Goal: Transaction & Acquisition: Purchase product/service

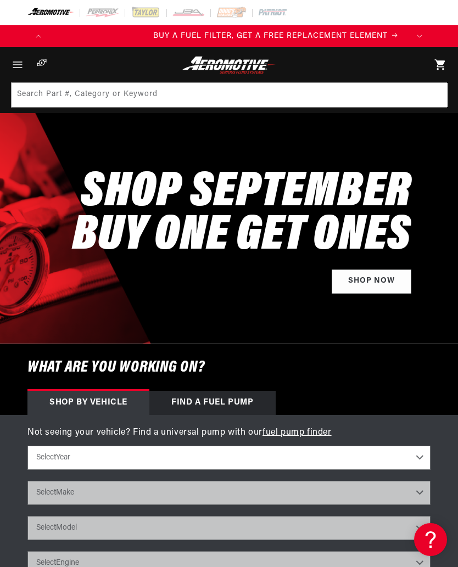
scroll to position [0, 359]
click at [428, 452] on select "Select Year 2023 2022 2021 2020 2019 2018 2017 2016 2015 2014 2013 2012 2011 20…" at bounding box center [228, 458] width 403 height 24
select select "1967"
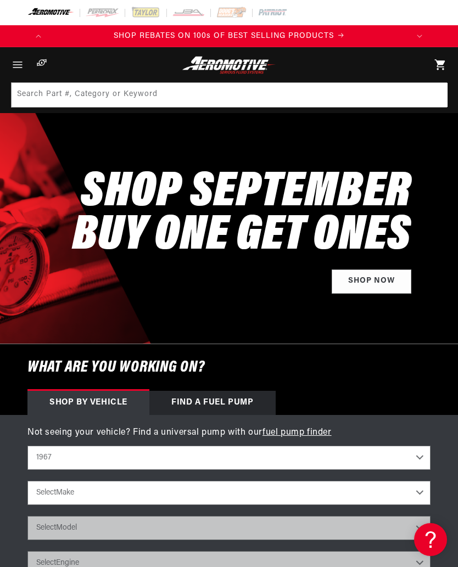
click at [408, 490] on select "Select Make Buick Chevrolet Dodge Ford GMC Oldsmobile Plymouth Pontiac" at bounding box center [228, 493] width 403 height 24
select select "Chevrolet"
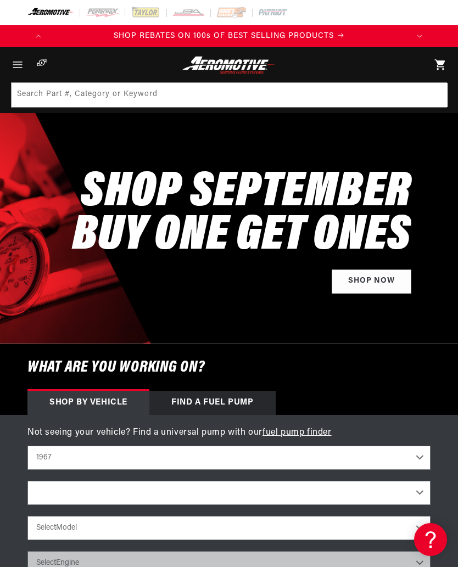
select select "Chevrolet"
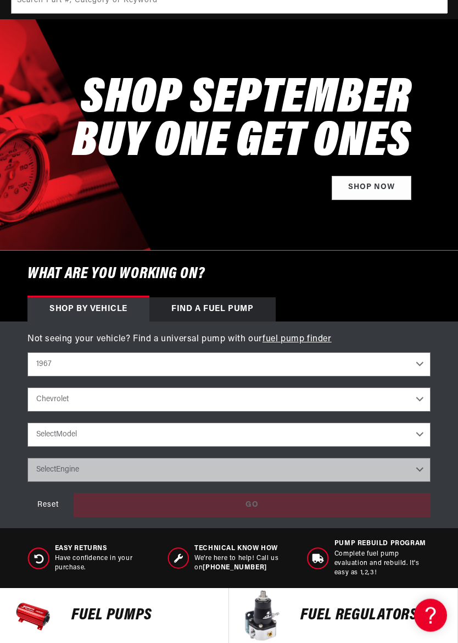
scroll to position [98, 0]
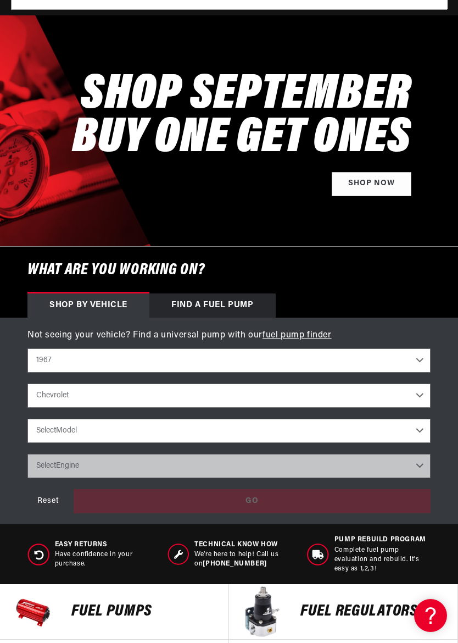
click at [413, 430] on select "Select Model C10 Pickup C20 Pickup Camaro Chevelle Chevy II K10 Pickup K20 Pick…" at bounding box center [228, 430] width 403 height 24
select select "Chevelle"
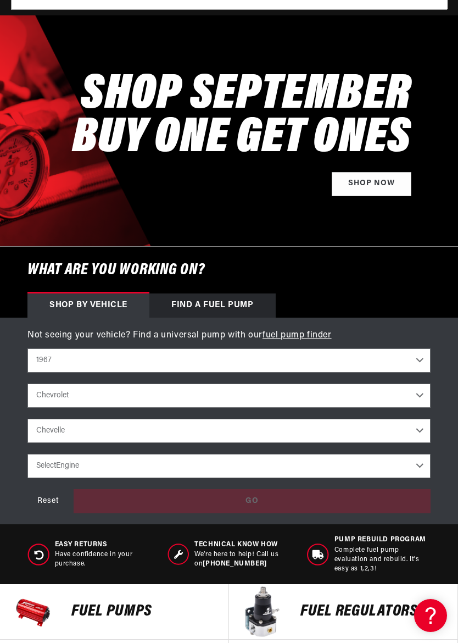
scroll to position [0, 0]
click at [416, 456] on select "Select Engine -L 3.8L 4.1L 4.6L 5.3L 5.4L 6.5L" at bounding box center [228, 466] width 403 height 24
select select "5.4L"
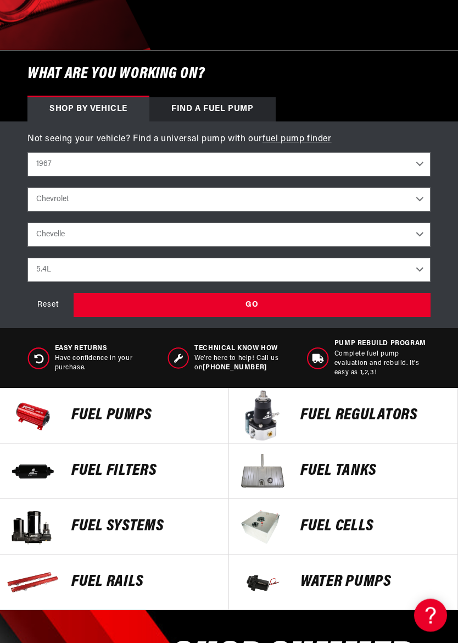
scroll to position [294, 0]
click at [146, 413] on p "Fuel Pumps" at bounding box center [144, 415] width 146 height 16
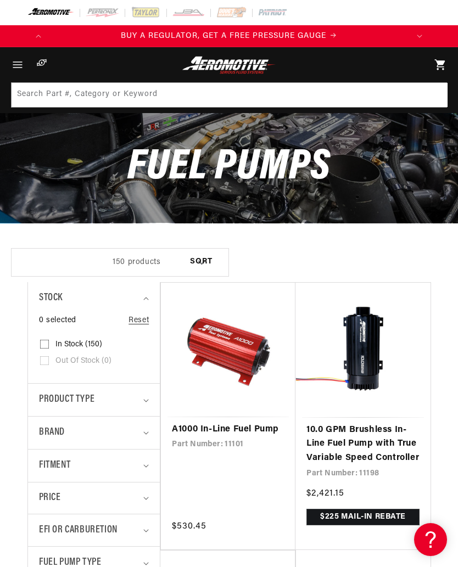
click at [0, 0] on div "POPUP Form" at bounding box center [0, 0] width 0 height 0
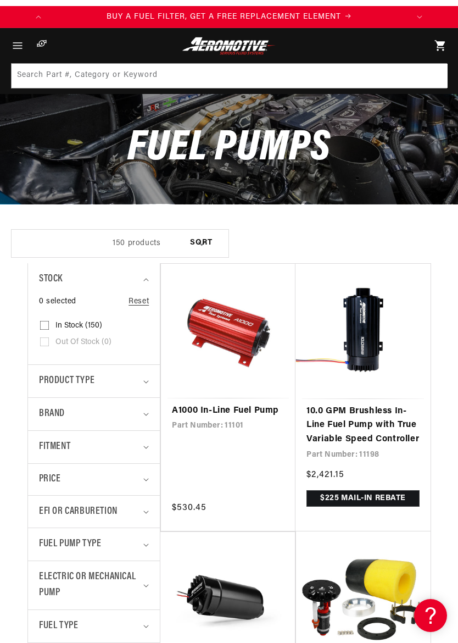
click at [137, 446] on div "Fitment" at bounding box center [89, 447] width 101 height 16
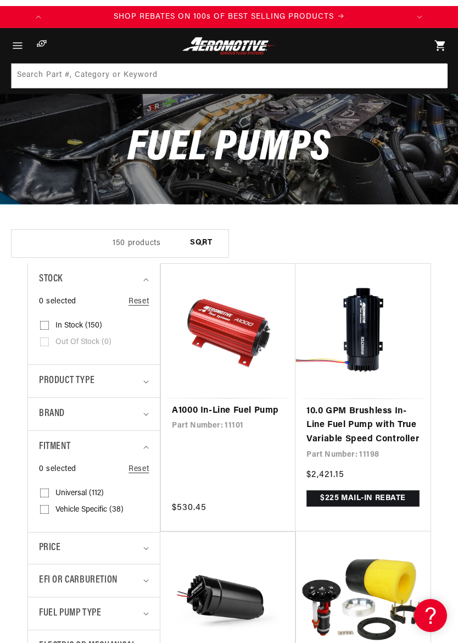
click at [98, 509] on span "Vehicle Specific (38)" at bounding box center [89, 510] width 68 height 10
click at [49, 509] on input "Vehicle Specific (38) Vehicle Specific (38 products)" at bounding box center [44, 511] width 9 height 9
checkbox input "true"
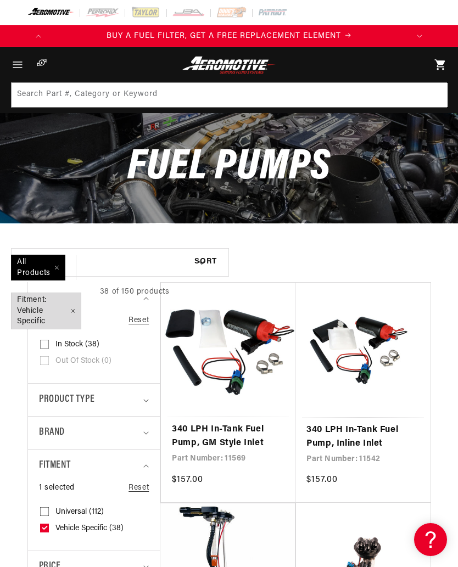
click at [65, 305] on span "Fitment: Vehicle Specific Remove filter" at bounding box center [46, 311] width 69 height 36
click at [20, 69] on icon "Menu" at bounding box center [17, 64] width 13 height 13
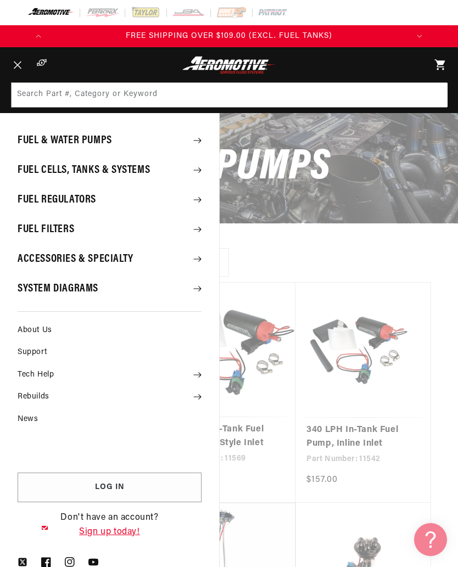
click at [30, 82] on summary "Menu" at bounding box center [17, 64] width 24 height 35
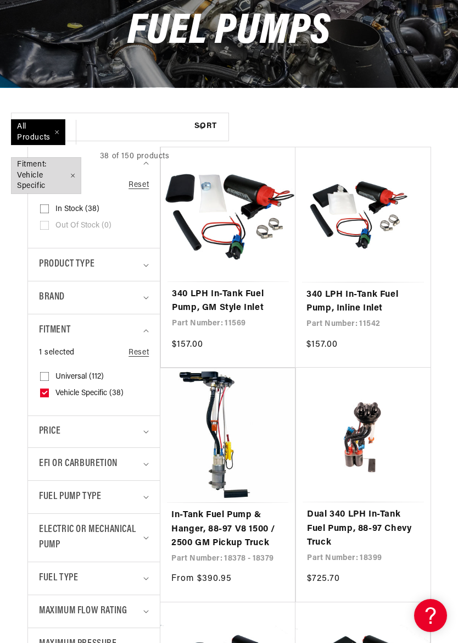
scroll to position [0, 114]
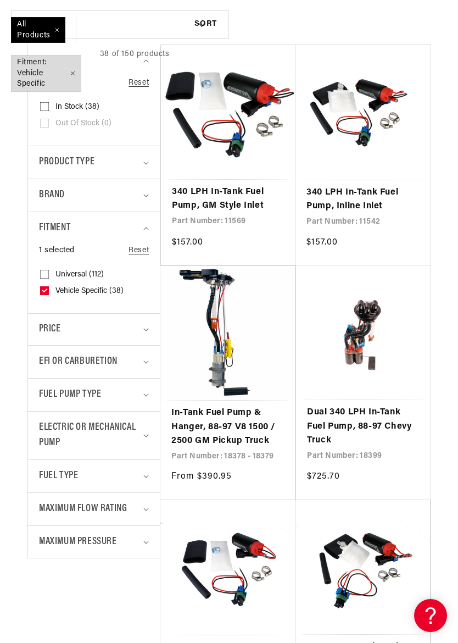
click at [132, 159] on div "Product type" at bounding box center [89, 162] width 101 height 16
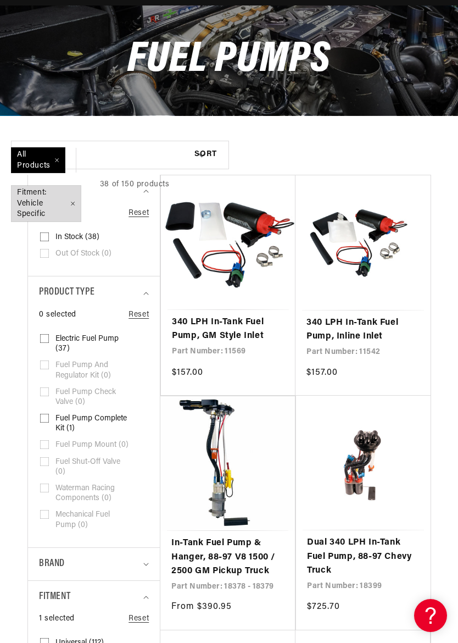
click at [139, 204] on div "38 of 150 products" at bounding box center [135, 184] width 70 height 87
click at [141, 212] on div "38 of 150 products" at bounding box center [135, 184] width 70 height 87
click at [146, 210] on div "38 of 150 products" at bounding box center [135, 184] width 70 height 87
click at [62, 204] on span "Fitment: Vehicle Specific Remove filter" at bounding box center [46, 204] width 69 height 36
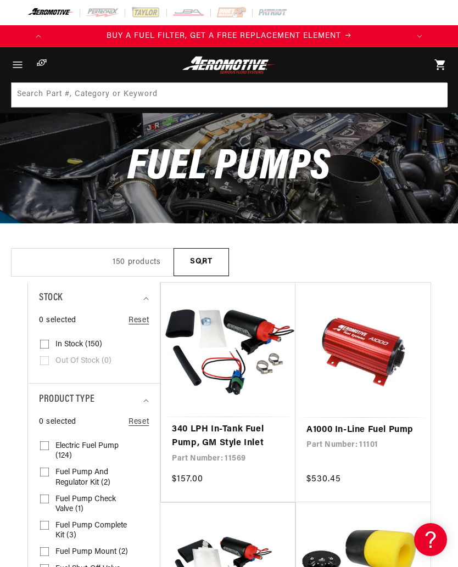
click at [200, 259] on select "Sort By Relevance Sort By Price, Low to High Sort By Price, High to Low" at bounding box center [201, 262] width 53 height 26
click at [22, 65] on icon "Menu" at bounding box center [17, 64] width 13 height 13
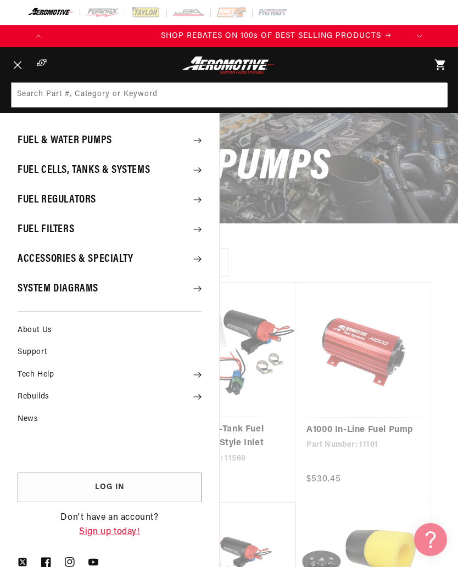
scroll to position [0, 718]
click at [203, 168] on summary "Fuel Cells, Tanks & Systems" at bounding box center [109, 170] width 219 height 29
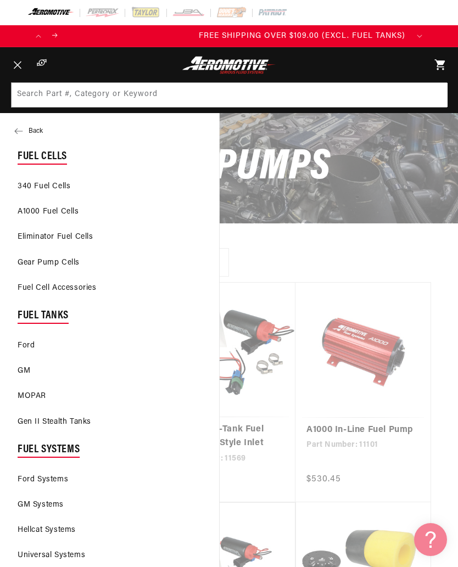
scroll to position [115, 0]
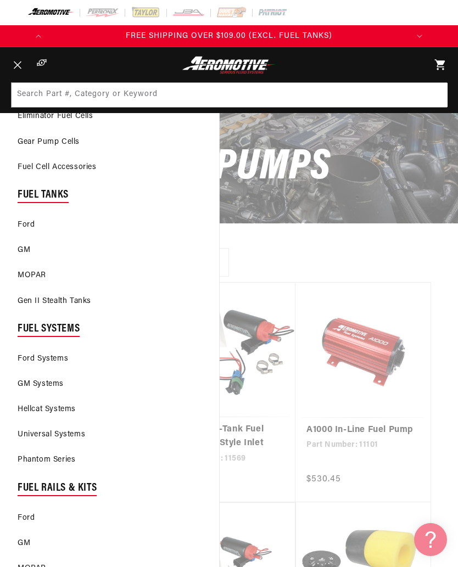
click at [23, 241] on link "GM" at bounding box center [109, 250] width 219 height 24
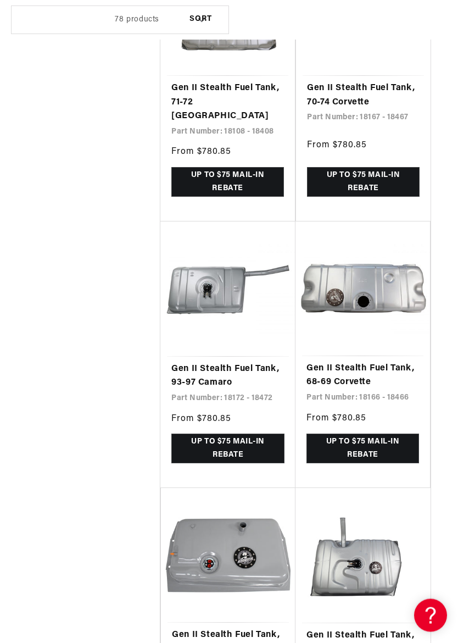
scroll to position [0, 1078]
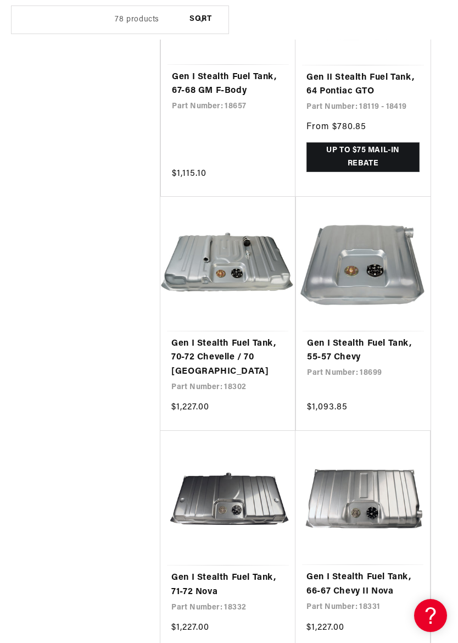
scroll to position [0, 359]
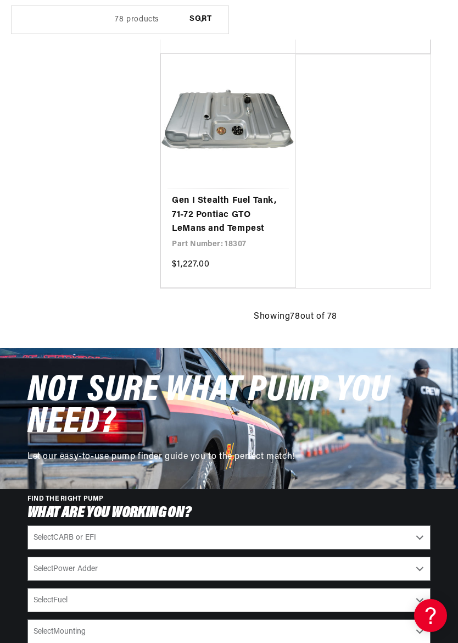
click at [326, 525] on select "Select CARB or EFI Carbureted Fuel Injected" at bounding box center [228, 537] width 403 height 24
select select "Fuel-Injected"
click at [329, 556] on select "Select Power Adder No - Naturally Aspirated Yes - Forced Induction" at bounding box center [228, 568] width 403 height 24
select select "No-Naturally-Aspirated"
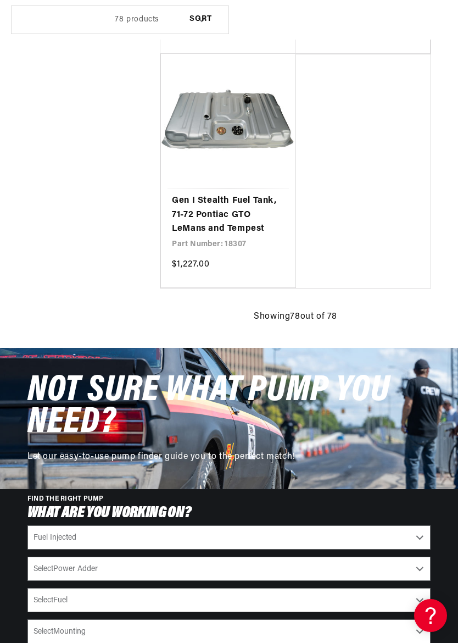
select select "No-Naturally-Aspirated"
click at [384, 567] on select "Select Fuel E85 Gas" at bounding box center [228, 600] width 403 height 24
select select "Gas"
click at [341, 567] on select "Select Mounting External In-Tank" at bounding box center [228, 631] width 403 height 24
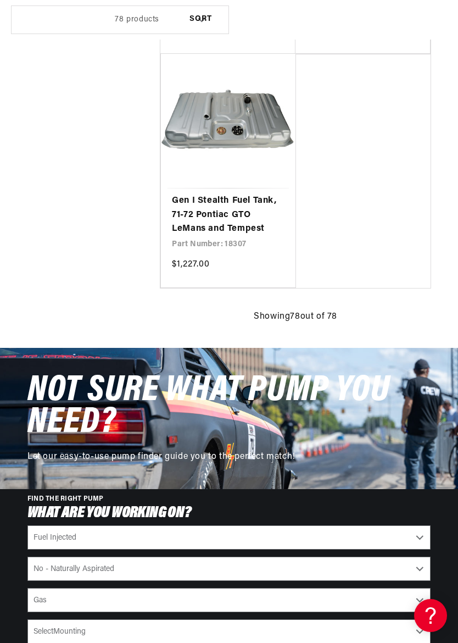
select select "In-Tank"
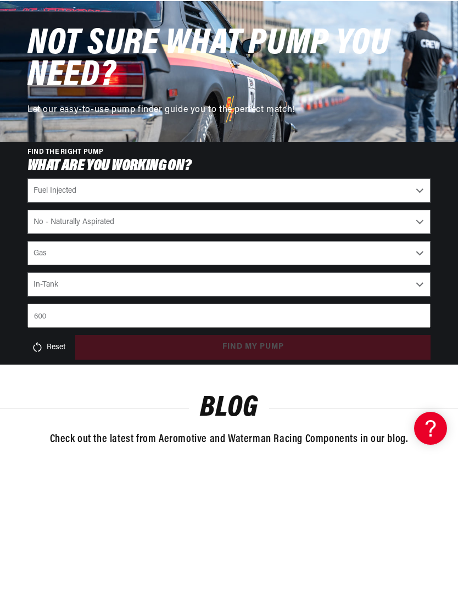
type input "600"
click at [322, 494] on div "Reset find my pump" at bounding box center [228, 506] width 403 height 24
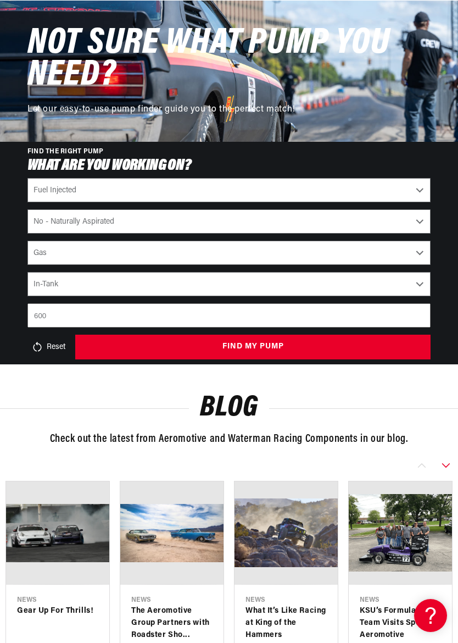
click at [351, 334] on button "find my pump" at bounding box center [252, 346] width 355 height 25
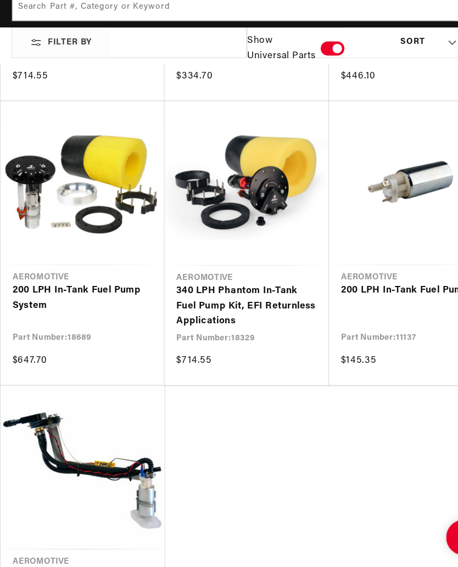
scroll to position [0, 718]
click at [222, 304] on link "340 LPH Phantom In-Tank Fuel Pump Kit, EFI Returnless Applications" at bounding box center [229, 325] width 131 height 42
click at [221, 316] on link "340 LPH Phantom In-Tank Fuel Pump Kit, EFI Returnless Applications" at bounding box center [229, 325] width 131 height 42
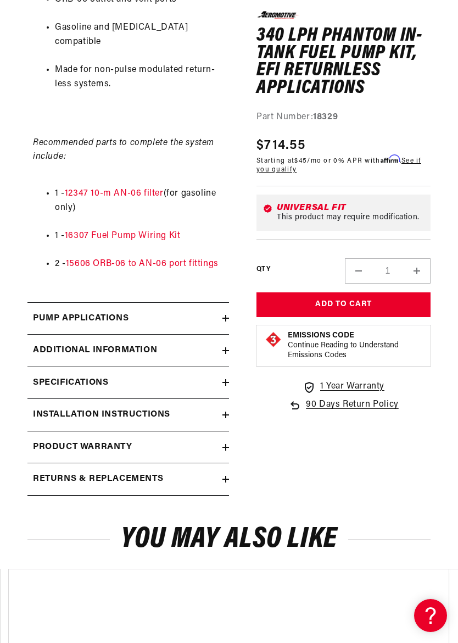
scroll to position [0, 718]
click at [225, 379] on icon at bounding box center [225, 382] width 7 height 7
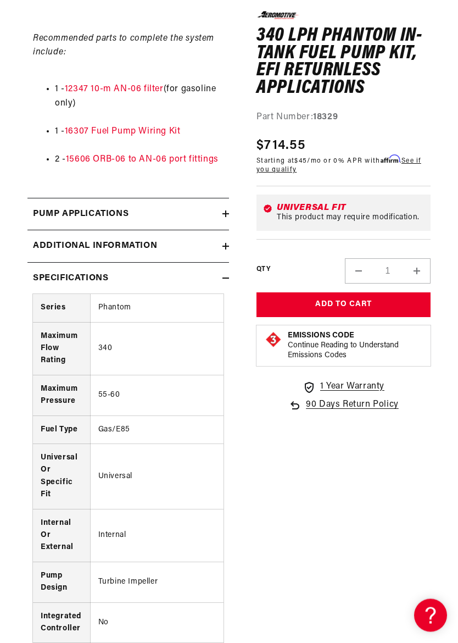
scroll to position [0, 1078]
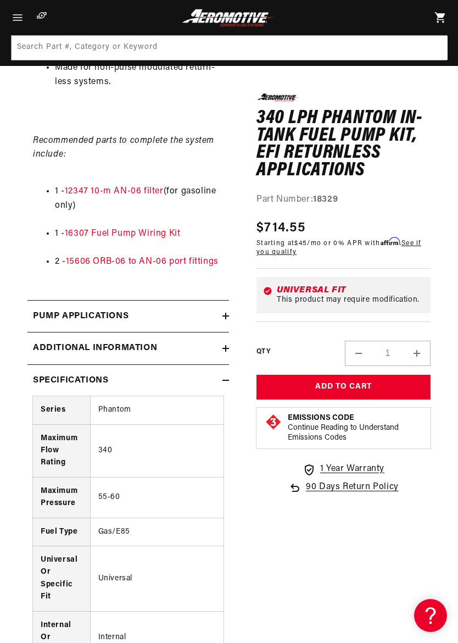
click at [447, 567] on section "0.0 star rating Write a review 340 LPH Phantom In-Tank Fuel Pump Kit, EFI Retur…" at bounding box center [229, 588] width 458 height 2396
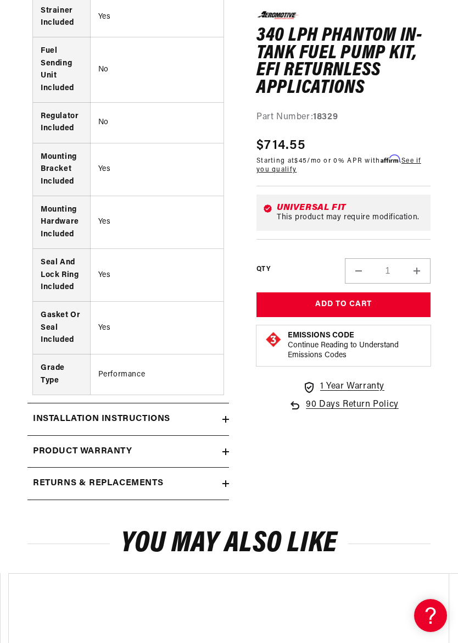
scroll to position [2046, 0]
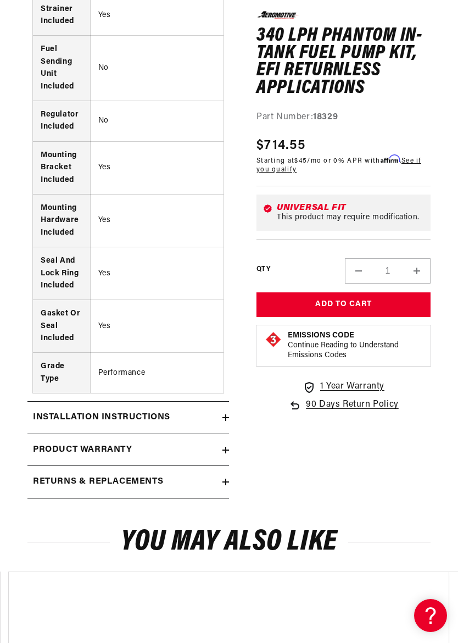
click at [208, 443] on div "Product warranty" at bounding box center [124, 450] width 195 height 14
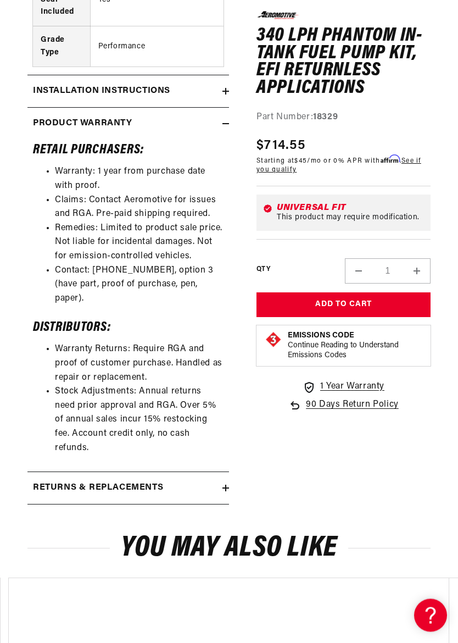
scroll to position [2375, 0]
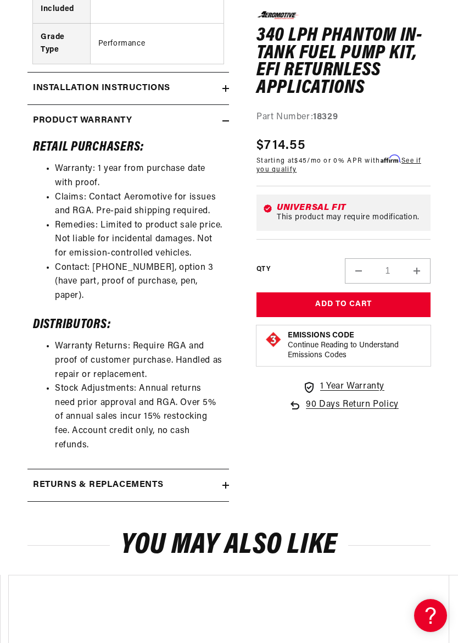
click at [220, 469] on summary "Returns & replacements" at bounding box center [128, 485] width 202 height 32
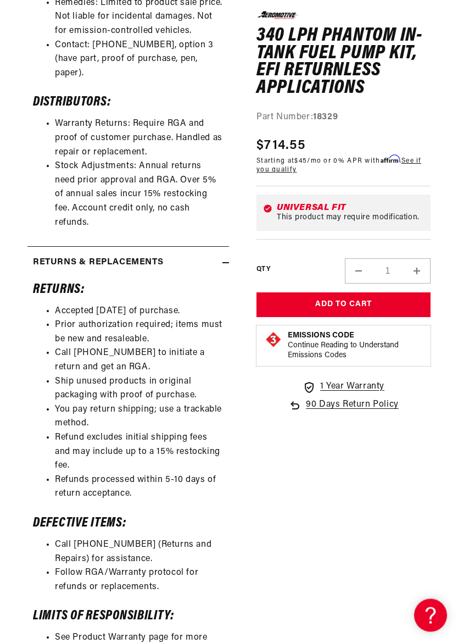
scroll to position [0, 0]
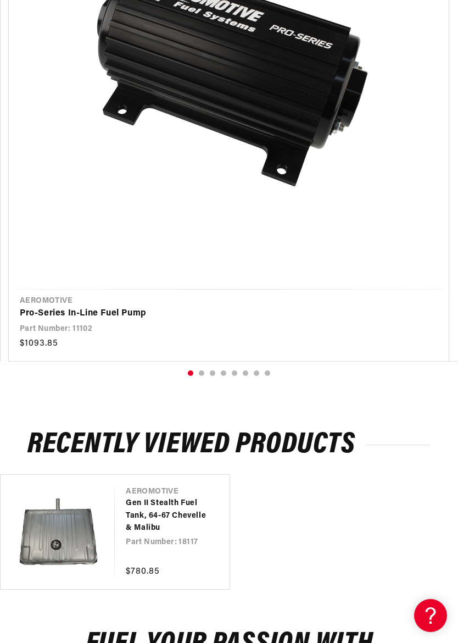
click at [126, 497] on link "Gen II Stealth Fuel Tank, 64-67 Chevelle & Malibu" at bounding box center [166, 515] width 81 height 37
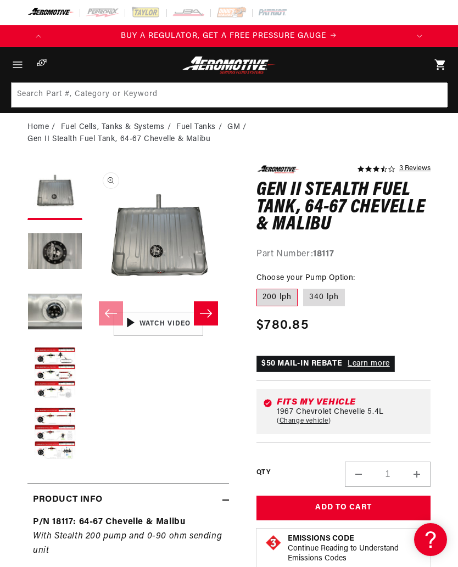
click at [63, 312] on button "Load image 3 in gallery view" at bounding box center [54, 313] width 55 height 55
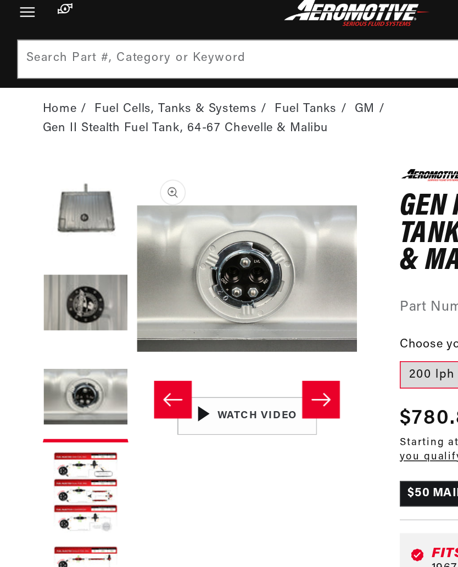
scroll to position [0, 718]
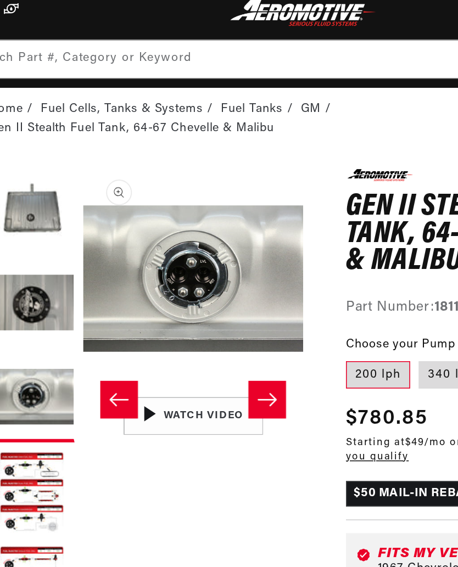
click at [35, 286] on button "Load image 3 in gallery view" at bounding box center [54, 313] width 55 height 55
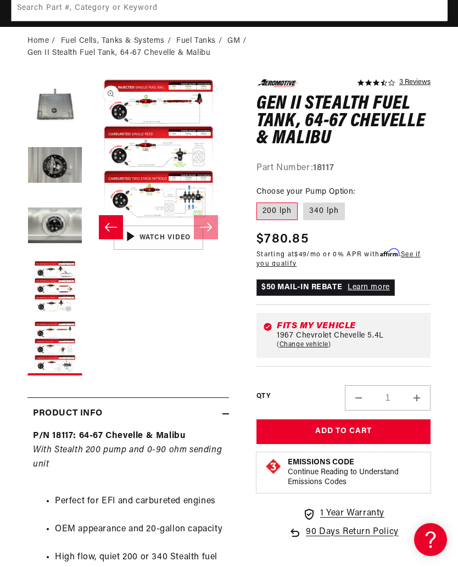
scroll to position [95, 0]
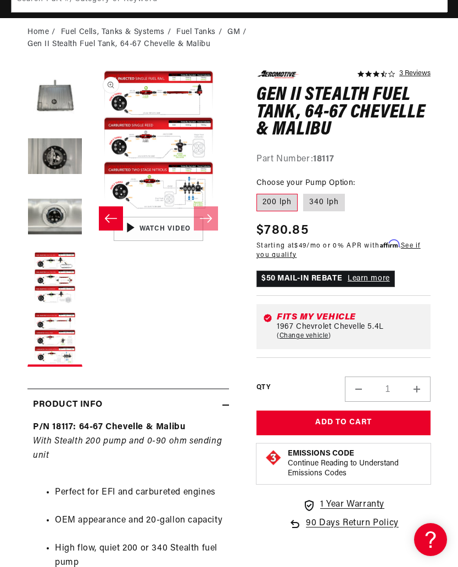
click at [326, 203] on label "340 lph" at bounding box center [324, 203] width 42 height 18
click at [304, 192] on input "340 lph" at bounding box center [303, 192] width 1 height 1
radio input "true"
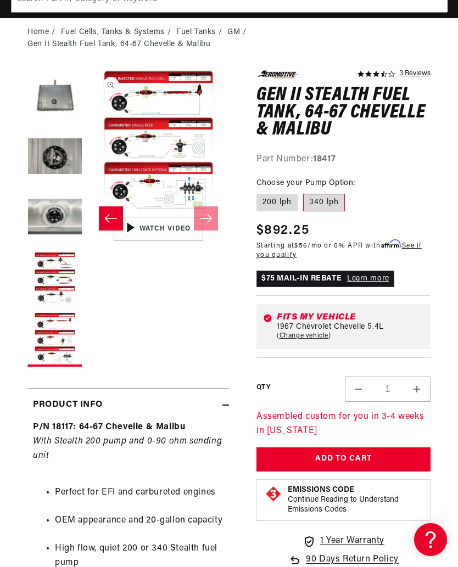
click at [280, 202] on label "200 lph" at bounding box center [276, 203] width 41 height 18
click at [260, 192] on input "200 lph" at bounding box center [259, 192] width 1 height 1
radio input "true"
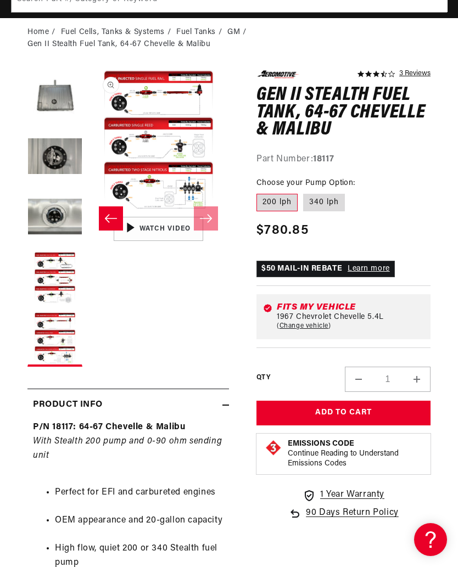
scroll to position [0, 718]
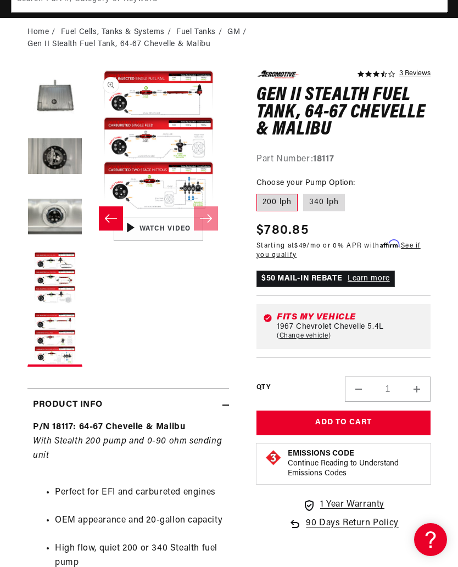
click at [329, 209] on label "340 lph" at bounding box center [324, 203] width 42 height 18
click at [304, 192] on input "340 lph" at bounding box center [303, 192] width 1 height 1
radio input "true"
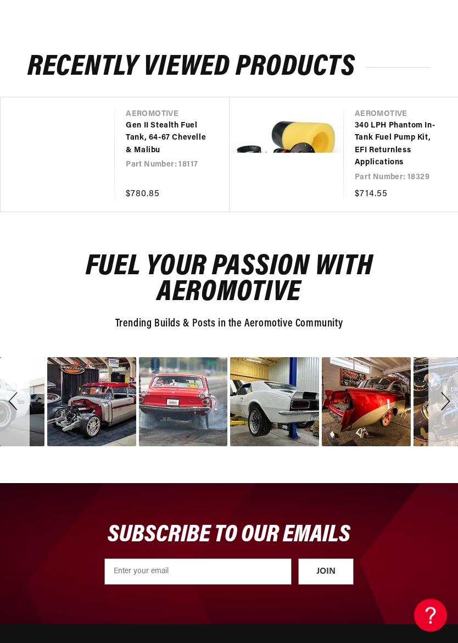
scroll to position [1759, 0]
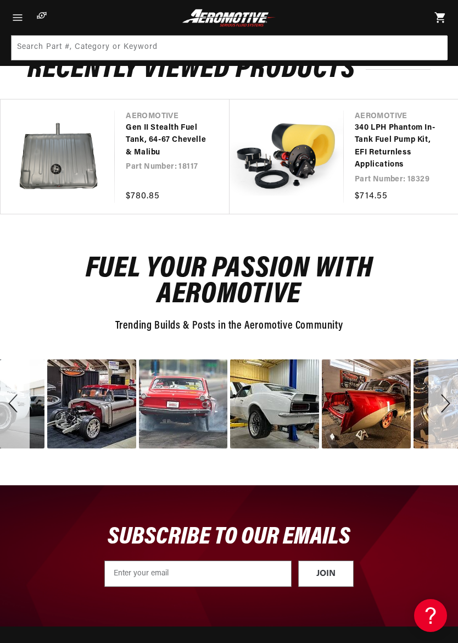
click at [355, 163] on link "340 LPH Phantom In-Tank Fuel Pump Kit, EFI Returnless Applications" at bounding box center [395, 146] width 81 height 49
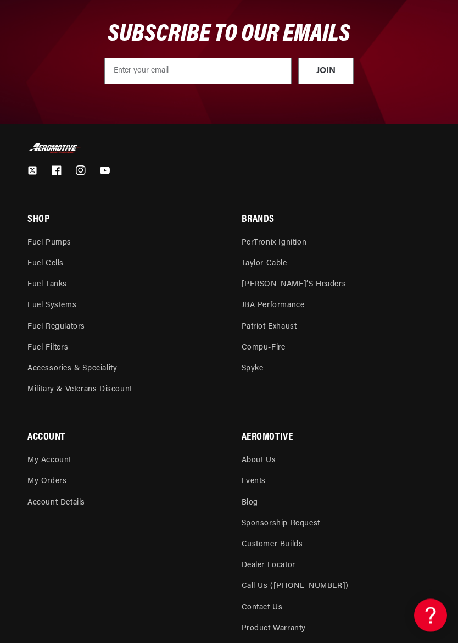
scroll to position [2360, 0]
click at [53, 274] on link "Fuel Tanks" at bounding box center [47, 284] width 40 height 21
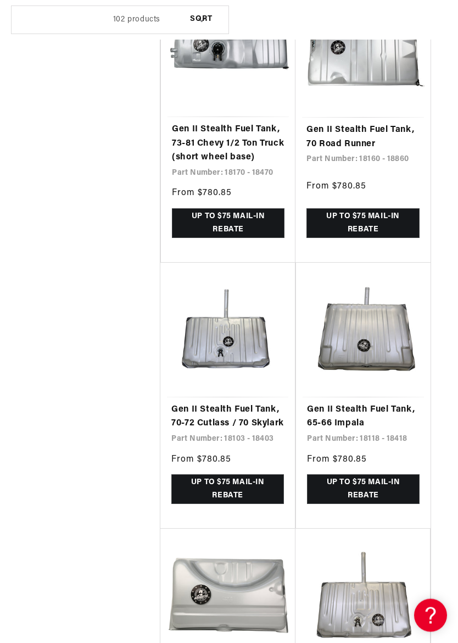
scroll to position [0, 1078]
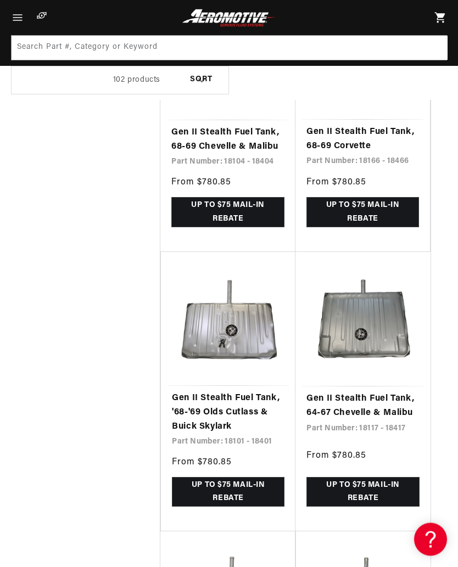
click at [398, 393] on link "Gen II Stealth Fuel Tank, 64-67 Chevelle & Malibu" at bounding box center [362, 407] width 113 height 28
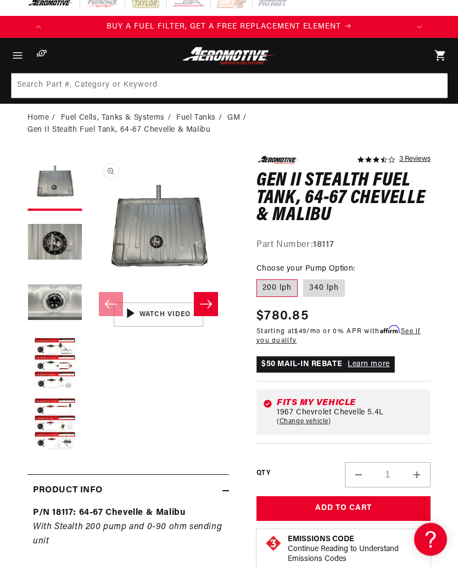
scroll to position [7, 0]
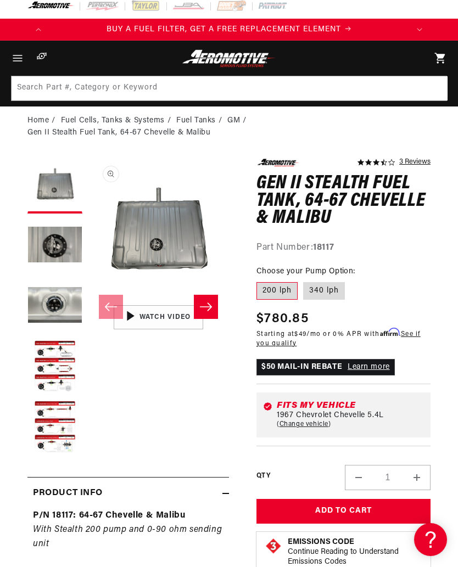
click at [356, 186] on h1 "Gen II Stealth Fuel Tank, 64-67 Chevelle & Malibu" at bounding box center [343, 201] width 174 height 52
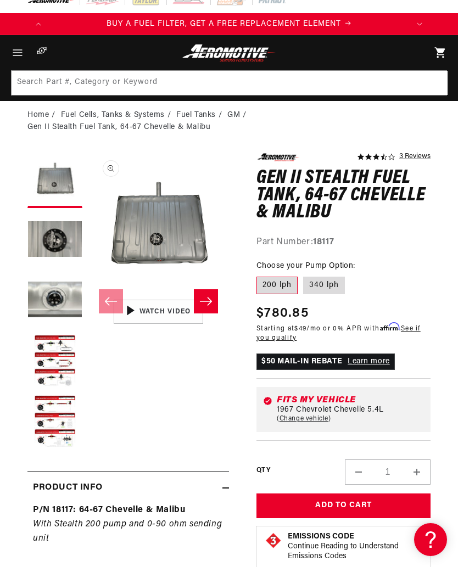
click at [330, 277] on label "340 lph" at bounding box center [324, 286] width 42 height 18
click at [304, 275] on input "340 lph" at bounding box center [303, 275] width 1 height 1
radio input "true"
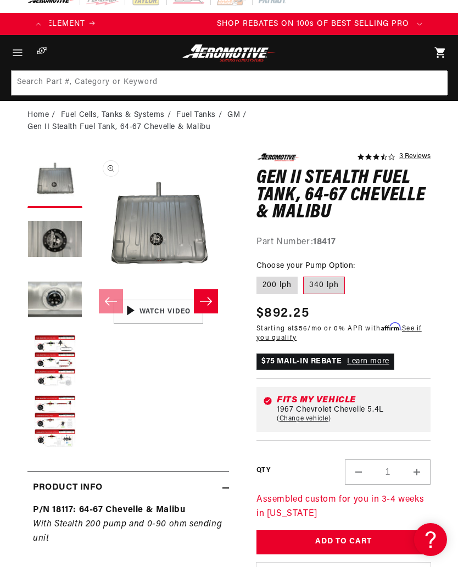
scroll to position [0, 718]
click at [267, 278] on label "200 lph" at bounding box center [276, 286] width 41 height 18
click at [260, 275] on input "200 lph" at bounding box center [259, 275] width 1 height 1
radio input "true"
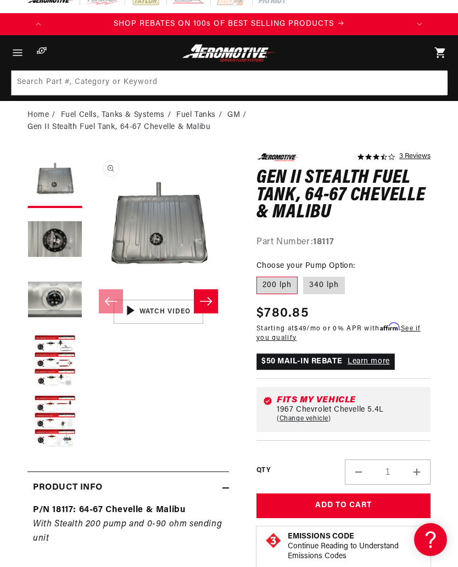
click at [325, 284] on label "340 lph" at bounding box center [324, 286] width 42 height 18
click at [304, 275] on input "340 lph" at bounding box center [303, 275] width 1 height 1
radio input "true"
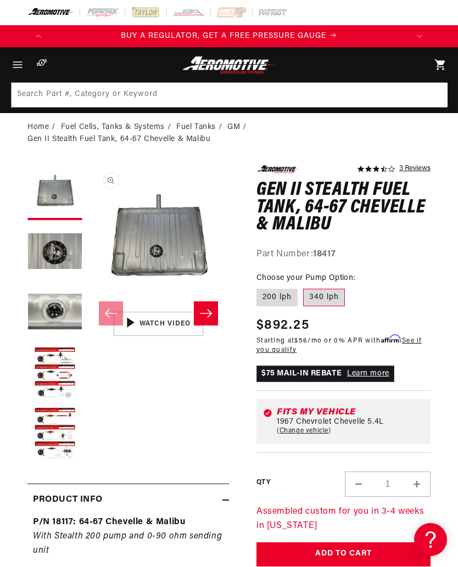
click at [327, 427] on link "Change vehicle" at bounding box center [304, 431] width 54 height 9
select select "1967"
select select "Chevrolet"
select select "Chevelle"
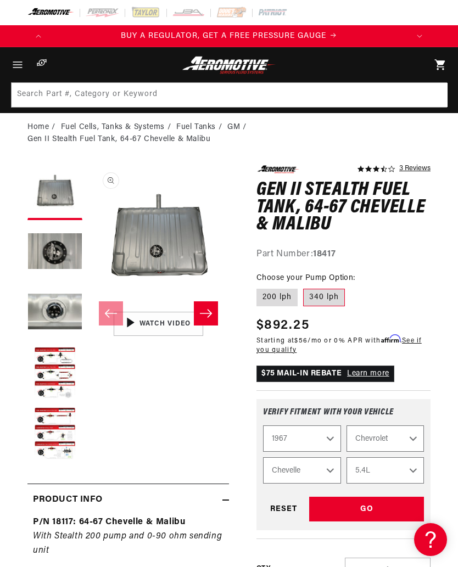
click at [423, 469] on select "-L 3.8L 4.1L 4.6L 5.3L 5.4L 6.5L" at bounding box center [386, 470] width 78 height 26
select select "5.4L"
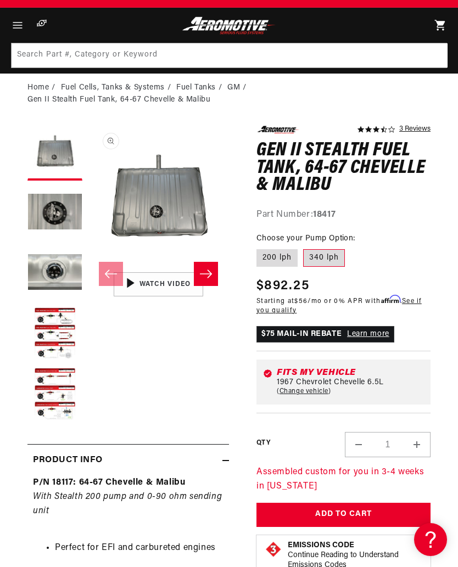
scroll to position [24, 0]
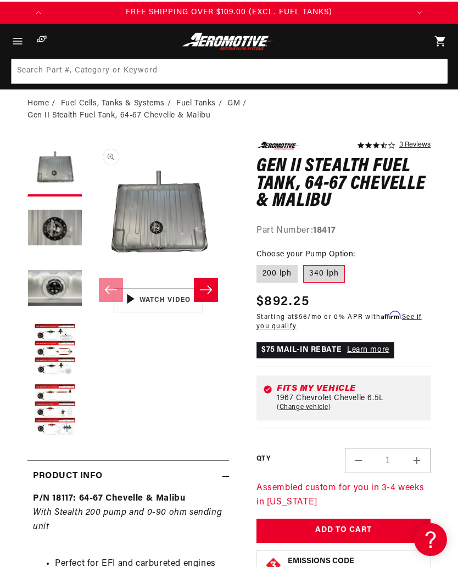
click at [53, 350] on button "Load image 4 in gallery view" at bounding box center [54, 350] width 55 height 55
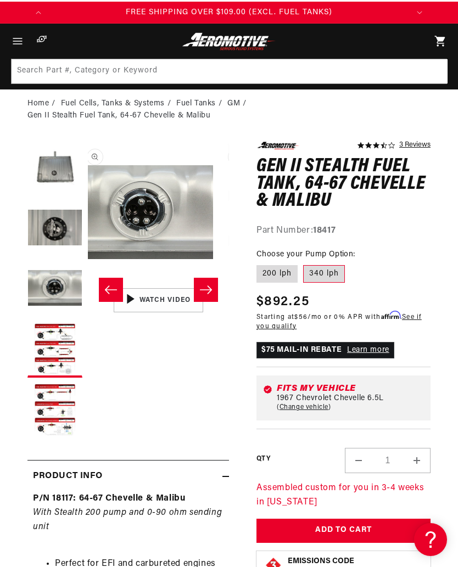
scroll to position [0, 0]
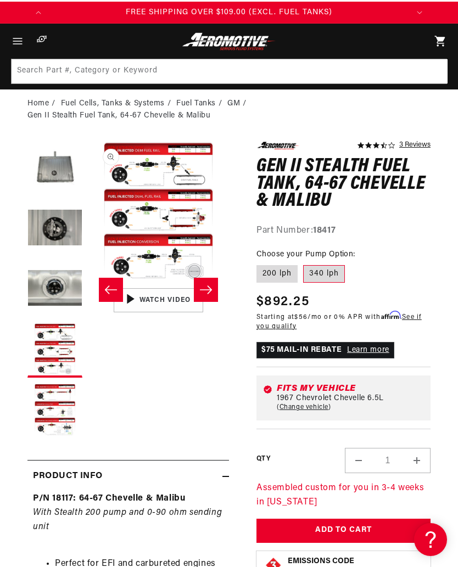
click at [205, 284] on icon "Slide right" at bounding box center [205, 289] width 13 height 11
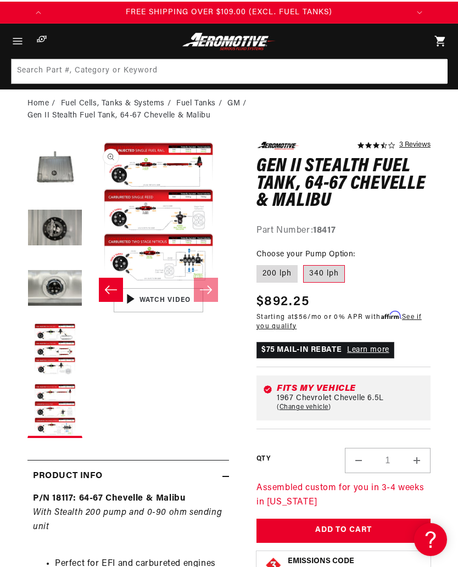
click at [122, 283] on button "Slide left" at bounding box center [111, 290] width 24 height 24
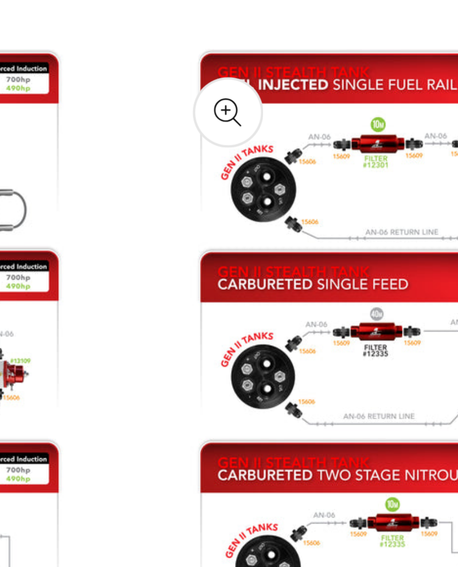
scroll to position [1, 551]
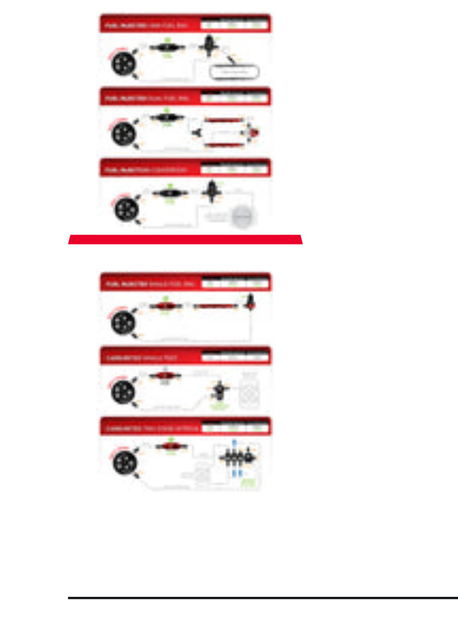
click at [57, 383] on button "Load image 5 in gallery view" at bounding box center [54, 410] width 55 height 55
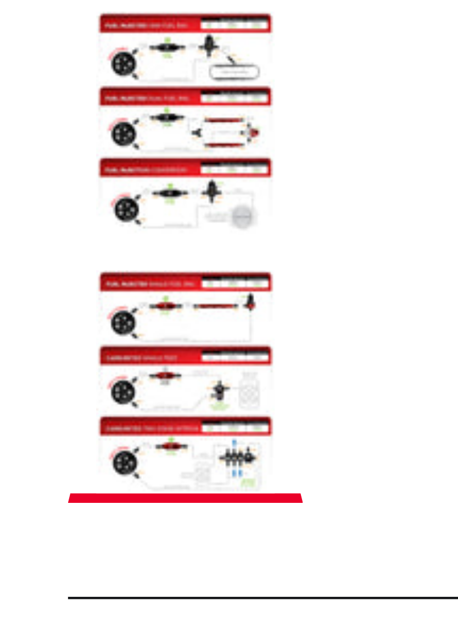
scroll to position [0, 565]
click at [55, 383] on button "Load image 5 in gallery view" at bounding box center [54, 410] width 55 height 55
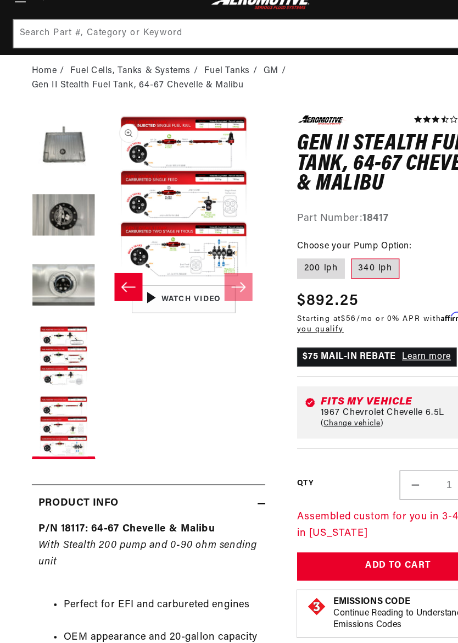
click at [211, 259] on div "01:47" at bounding box center [158, 299] width 141 height 80
